Goal: Check status: Check status

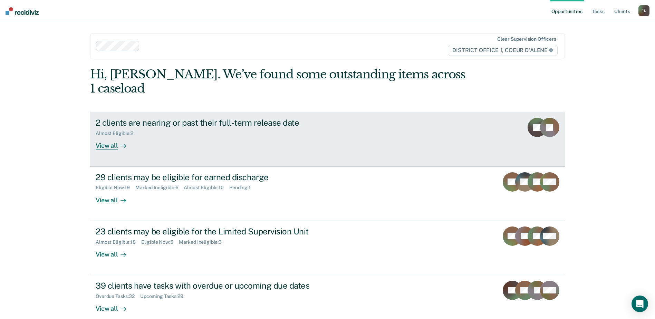
click at [179, 118] on div "2 clients are nearing or past their full-term release date" at bounding box center [217, 123] width 243 height 10
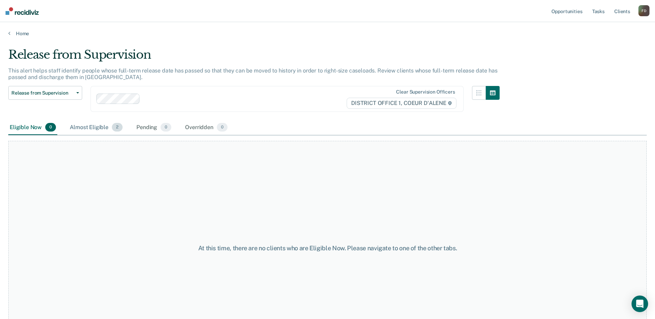
click at [116, 129] on span "2" at bounding box center [117, 127] width 11 height 9
